Goal: Information Seeking & Learning: Learn about a topic

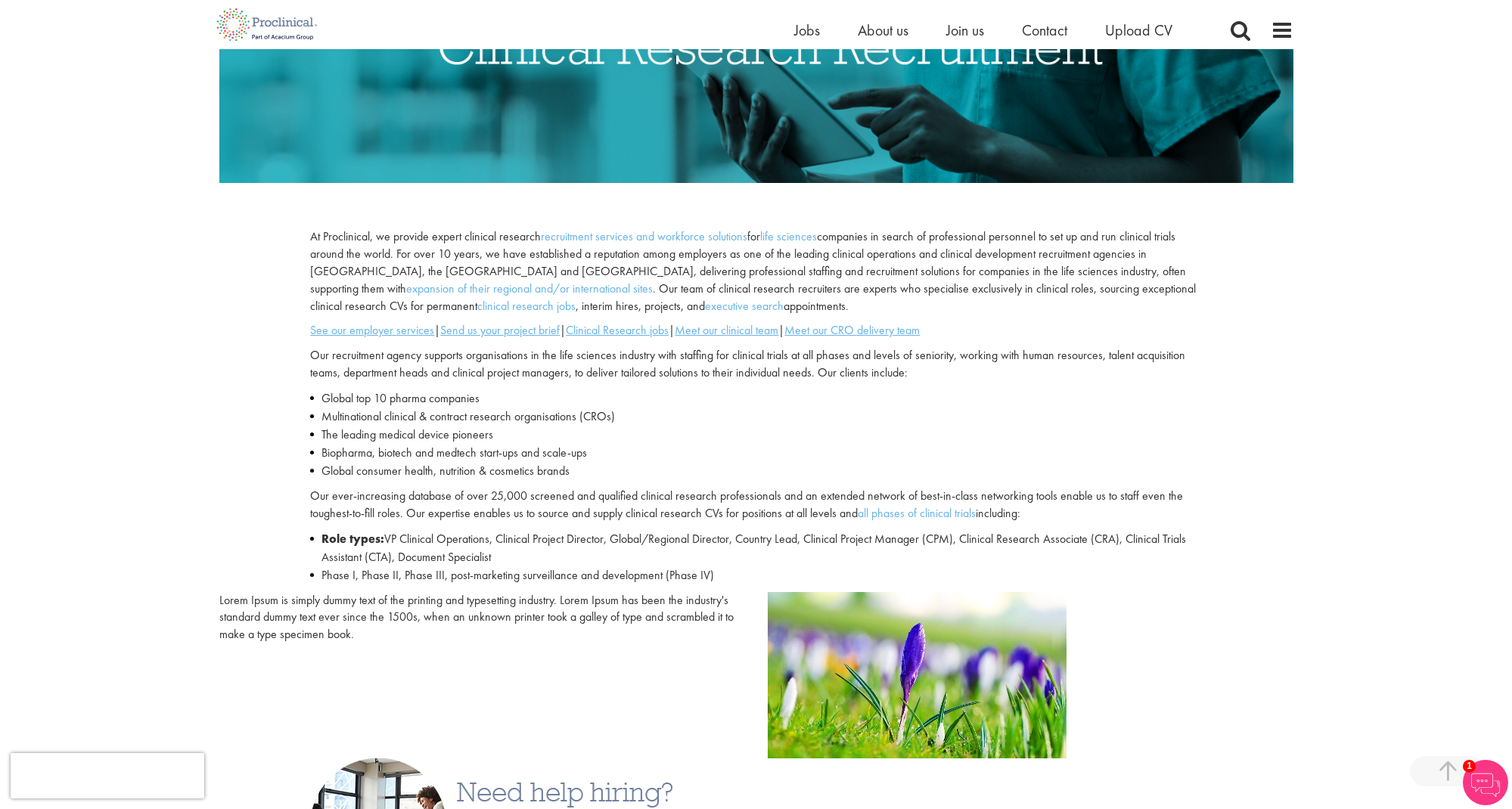
scroll to position [355, 0]
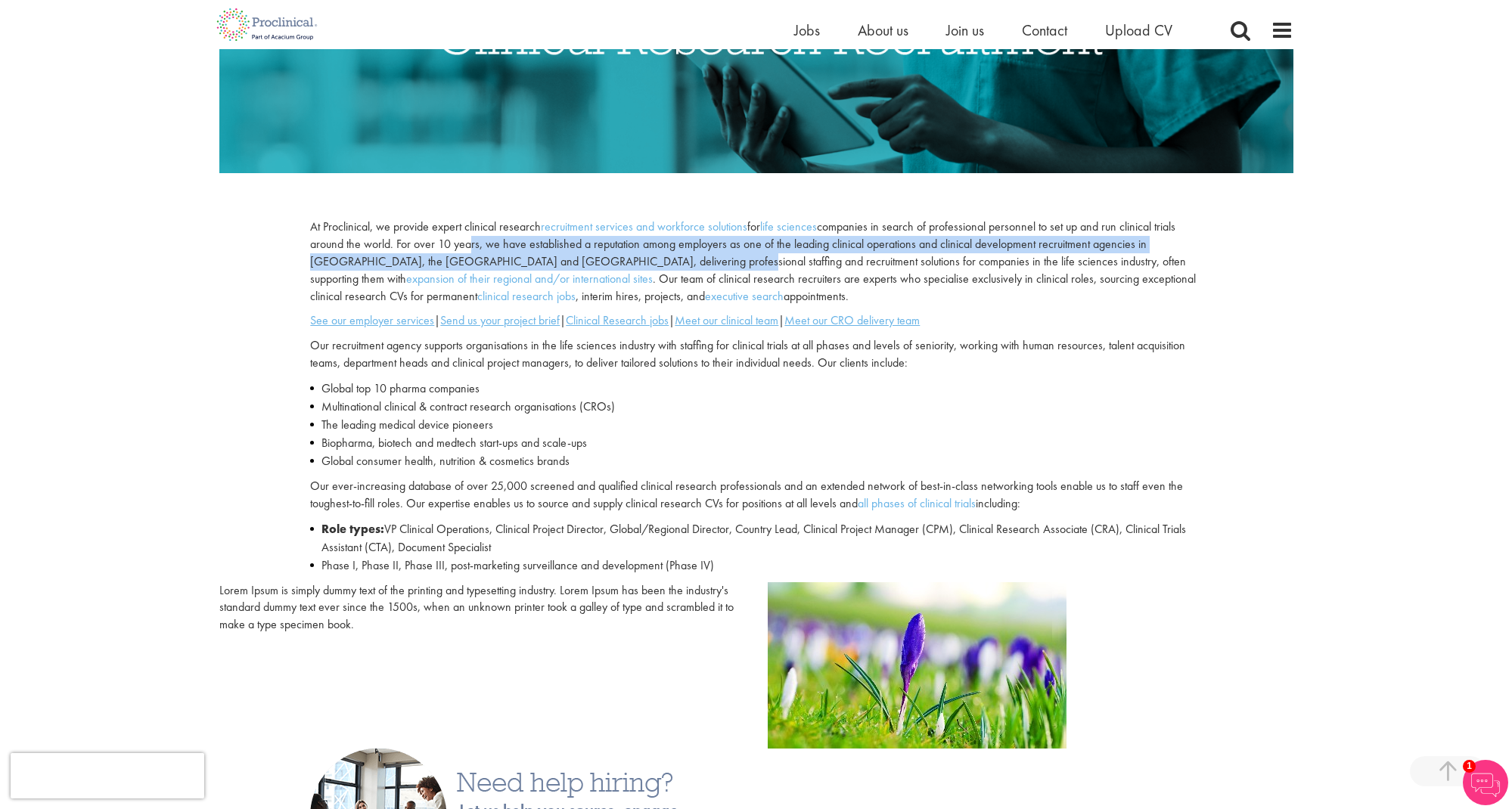
drag, startPoint x: 466, startPoint y: 243, endPoint x: 640, endPoint y: 258, distance: 174.6
click at [640, 258] on p "At Proclinical, we provide expert clinical research recruitment services and wo…" at bounding box center [755, 262] width 891 height 86
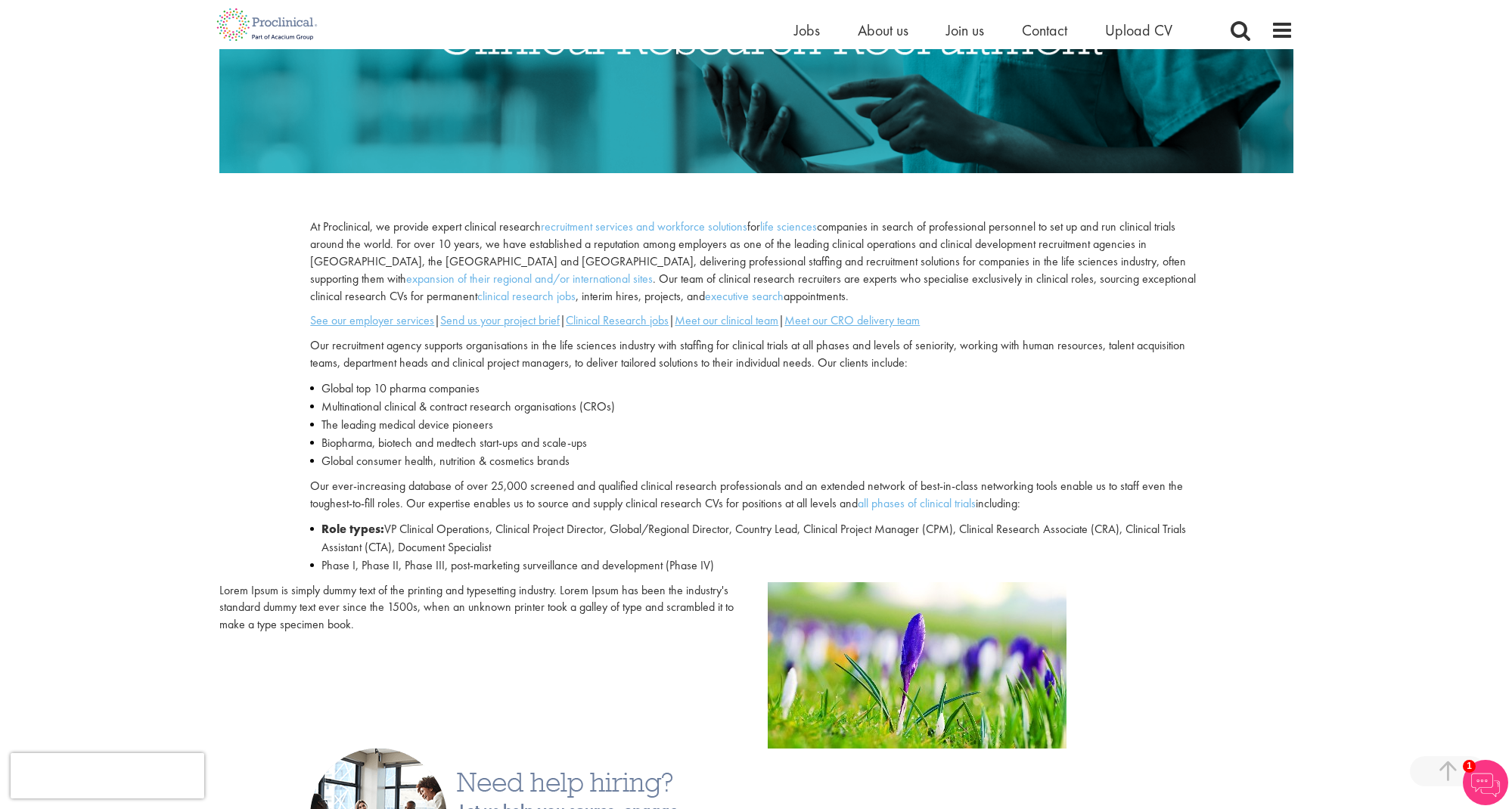
click at [709, 259] on p "At Proclinical, we provide expert clinical research recruitment services and wo…" at bounding box center [755, 262] width 891 height 86
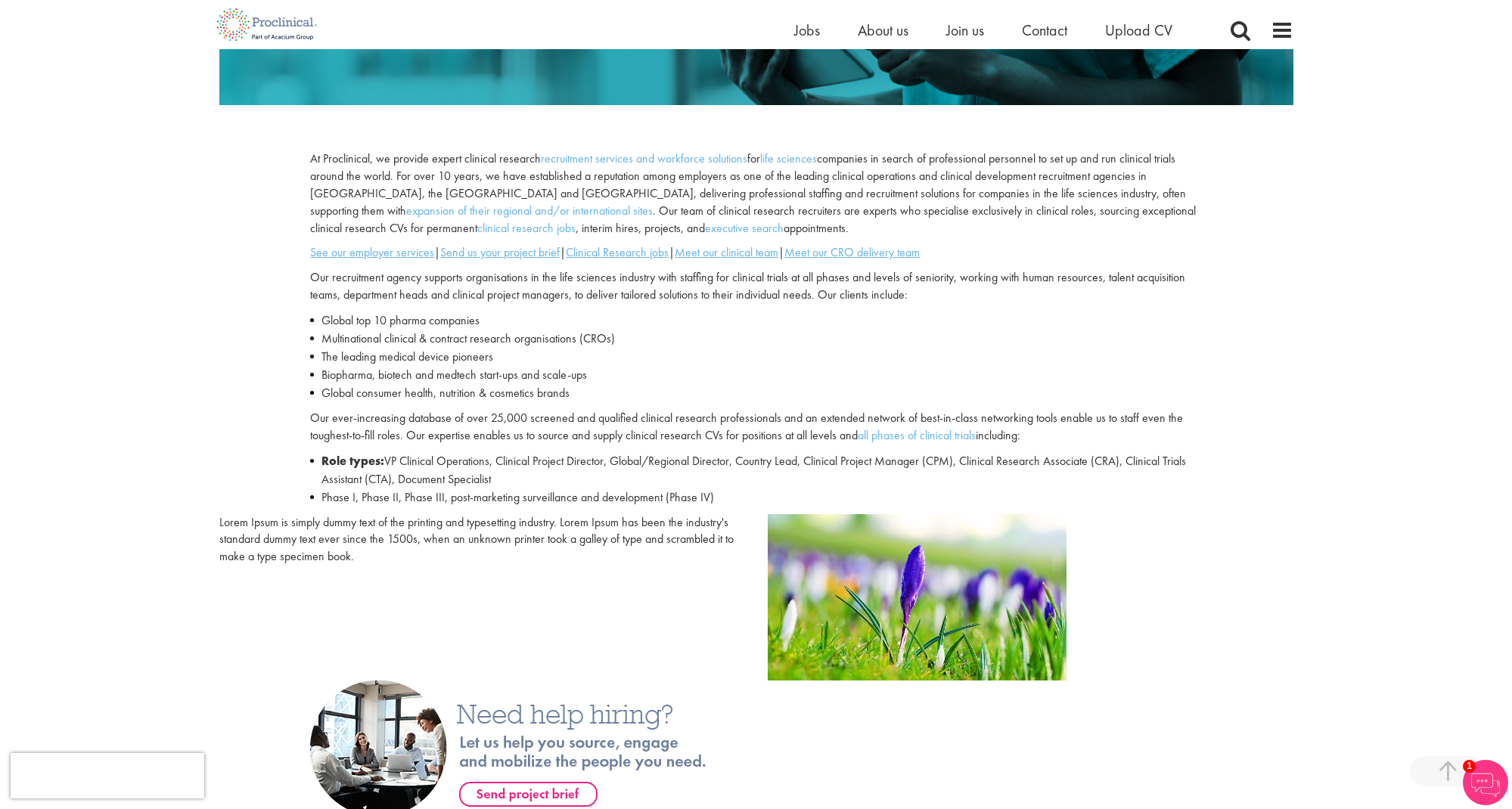
scroll to position [436, 0]
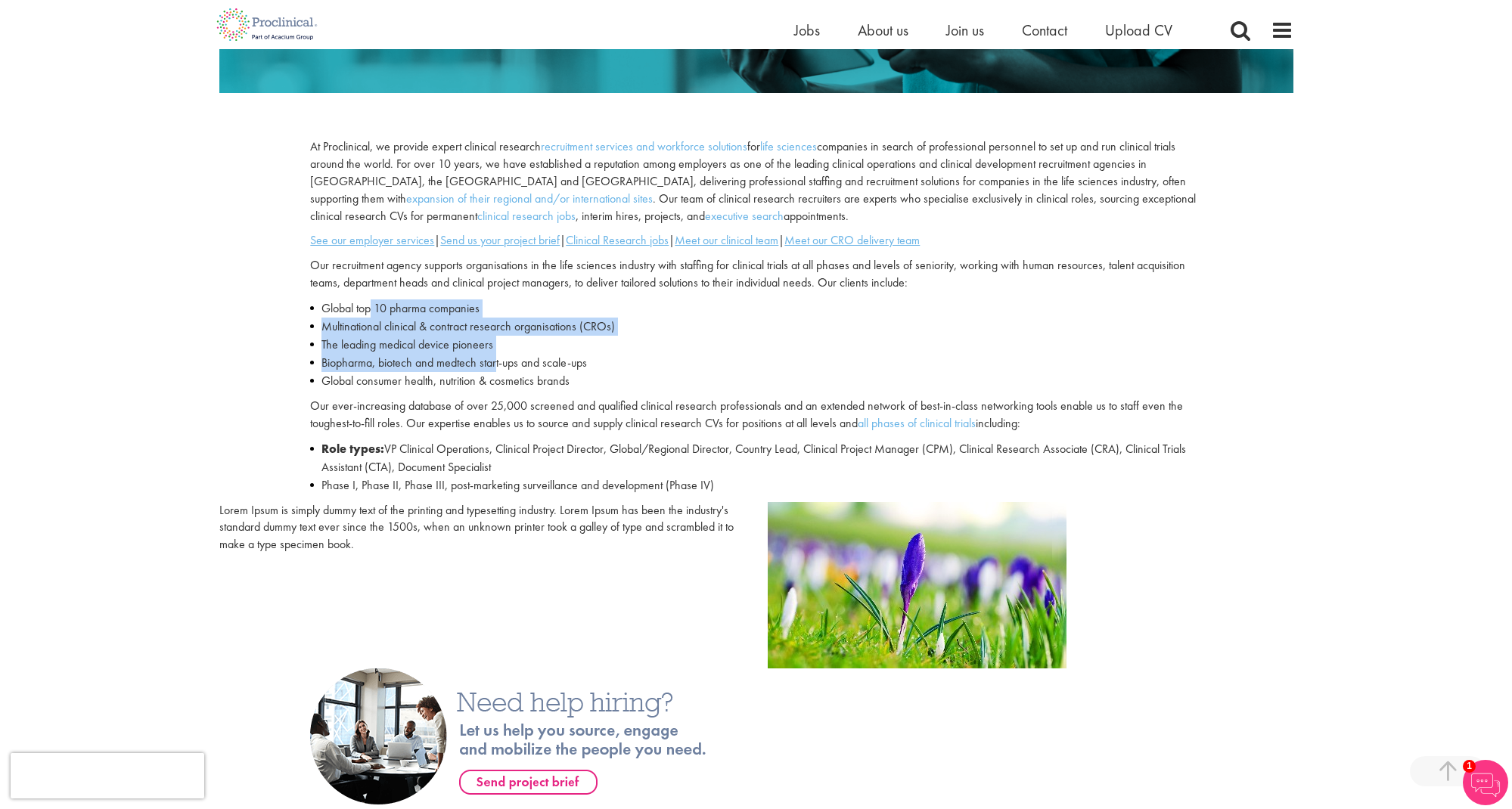
drag, startPoint x: 374, startPoint y: 301, endPoint x: 497, endPoint y: 352, distance: 133.2
click at [497, 352] on ul "Global top 10 pharma companies Multinational clinical & contract research organ…" at bounding box center [755, 345] width 891 height 91
click at [497, 354] on li "Biopharma, biotech and medtech start-ups and scale-ups" at bounding box center [755, 363] width 891 height 18
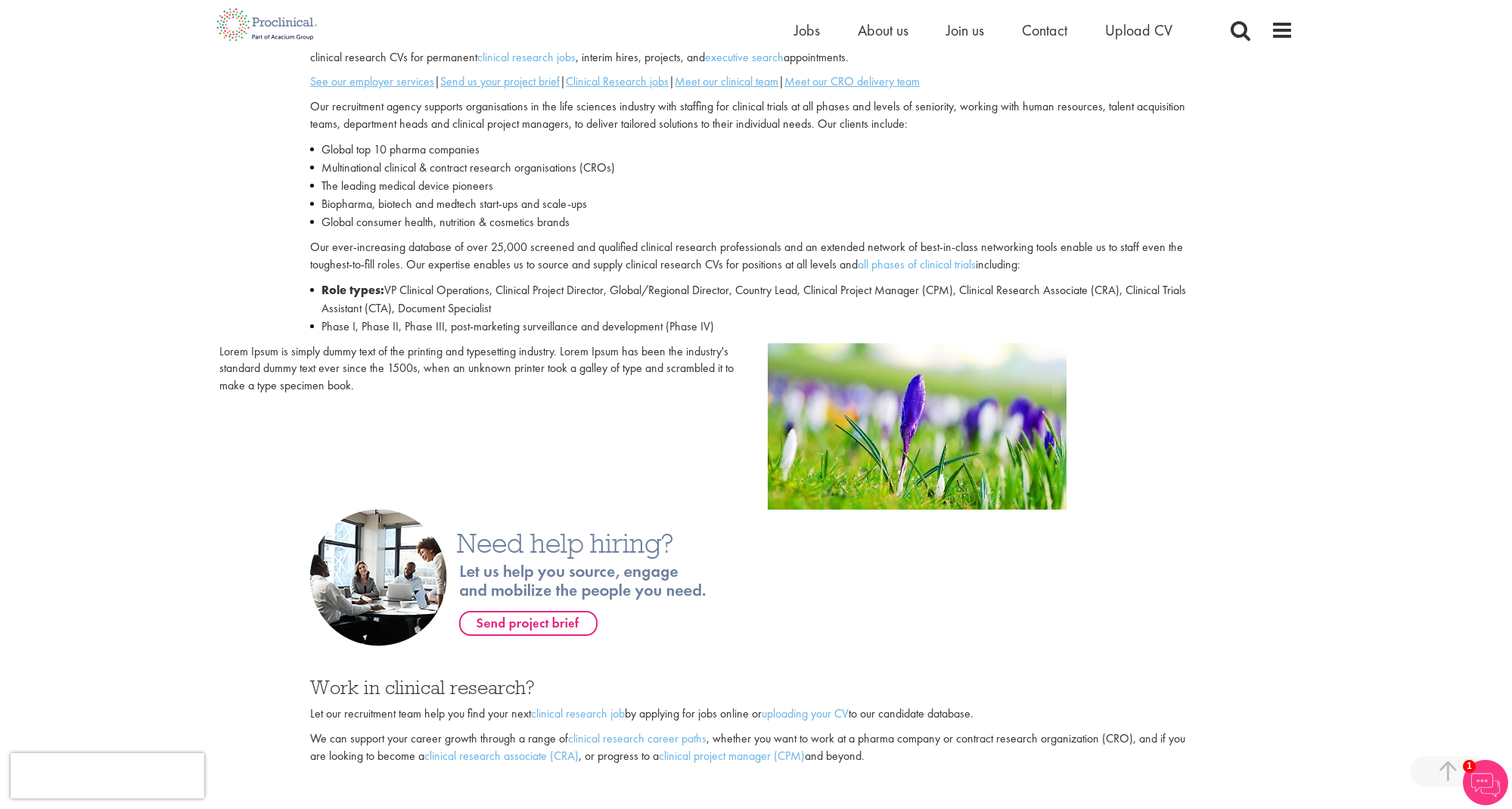
scroll to position [596, 0]
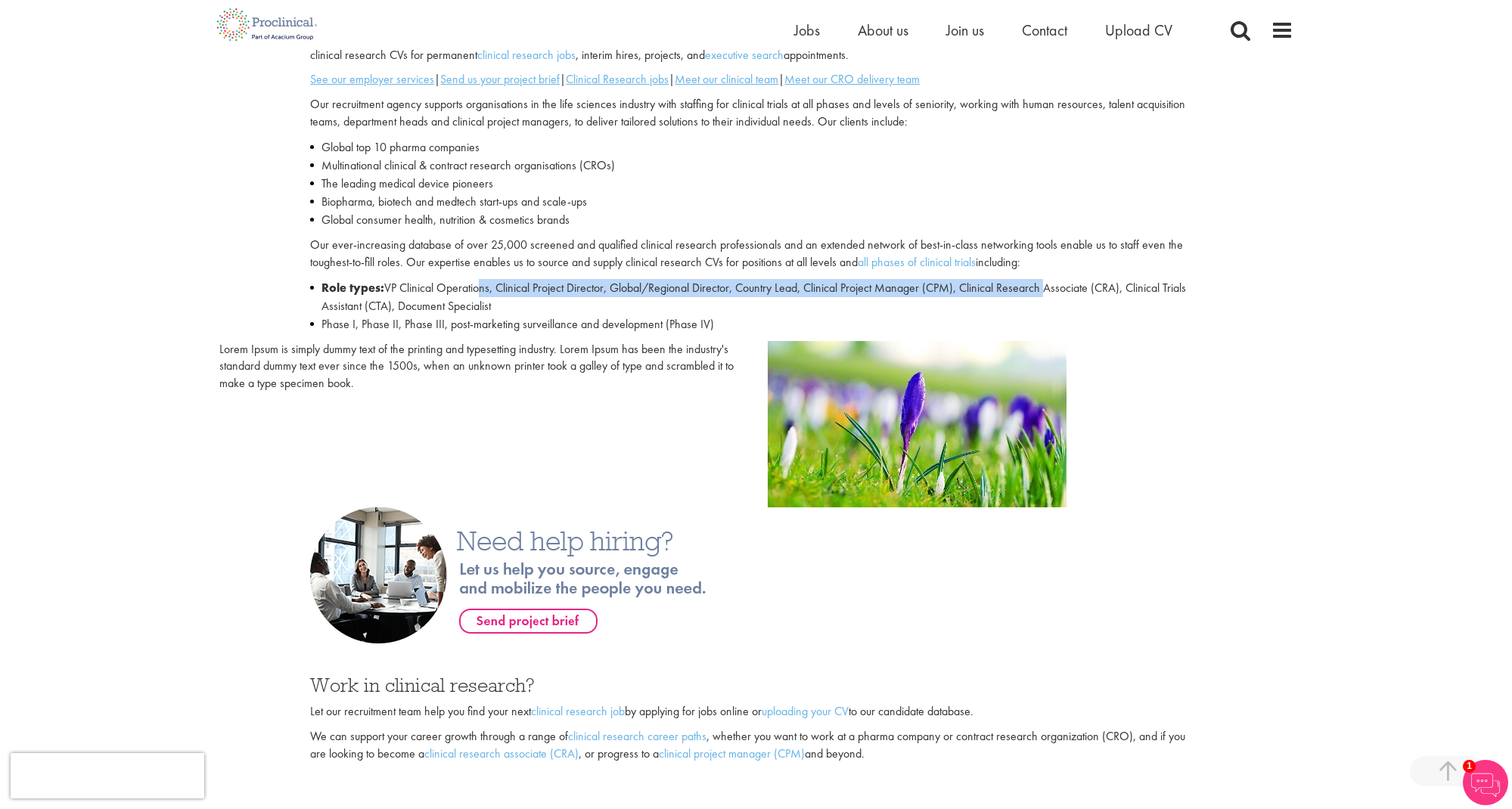
drag, startPoint x: 486, startPoint y: 284, endPoint x: 1057, endPoint y: 280, distance: 571.0
click at [1057, 280] on li "Role types: VP Clinical Operations, Clinical Project Director, Global/Regional …" at bounding box center [755, 297] width 891 height 36
click at [1058, 279] on li "Role types: VP Clinical Operations, Clinical Project Director, Global/Regional …" at bounding box center [755, 297] width 891 height 36
drag, startPoint x: 415, startPoint y: 299, endPoint x: 421, endPoint y: 285, distance: 15.2
click at [421, 285] on li "Role types: VP Clinical Operations, Clinical Project Director, Global/Regional …" at bounding box center [755, 297] width 891 height 36
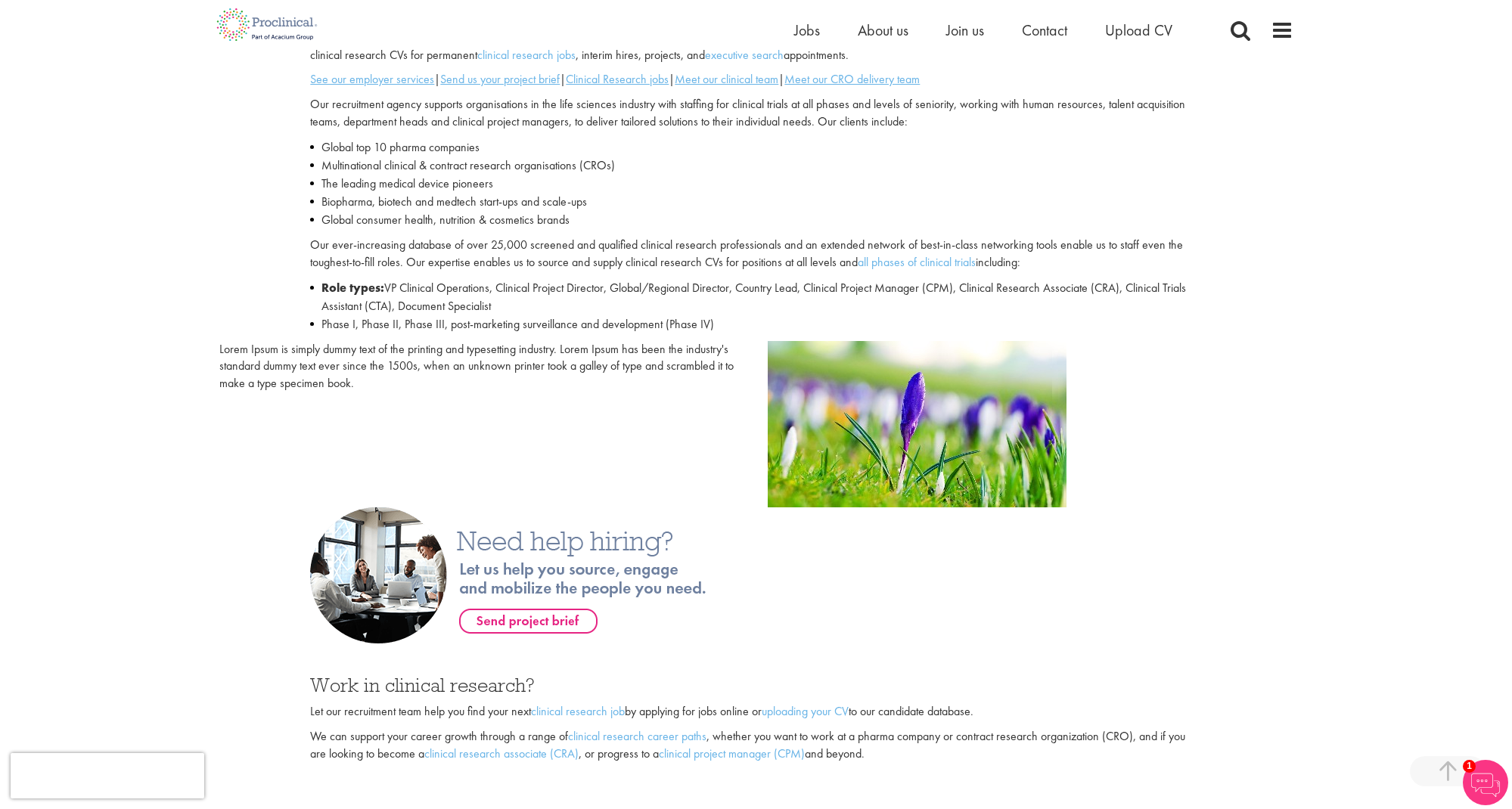
click at [421, 285] on li "Role types: VP Clinical Operations, Clinical Project Director, Global/Regional …" at bounding box center [755, 297] width 891 height 36
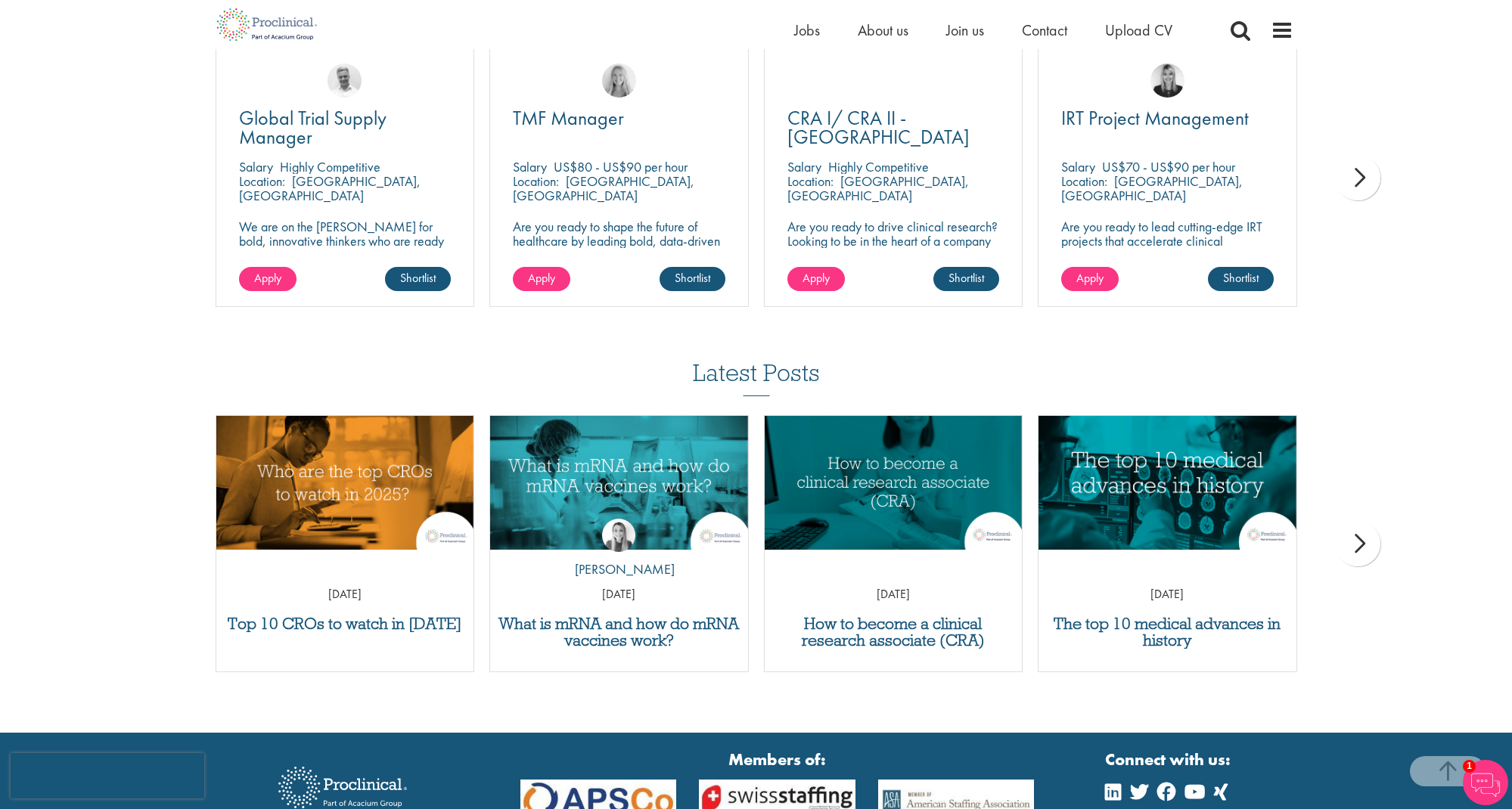
scroll to position [1853, 0]
